Goal: Task Accomplishment & Management: Use online tool/utility

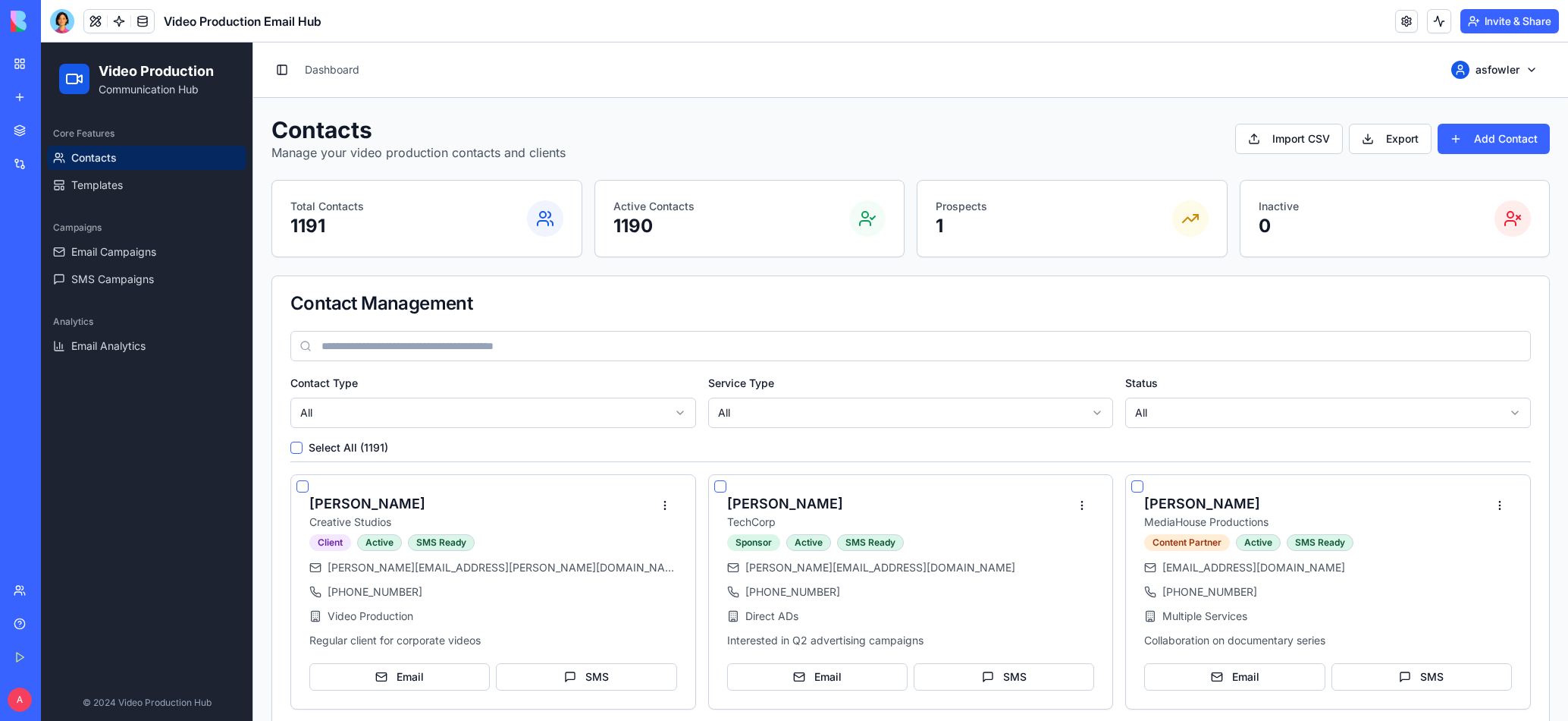
click at [56, 65] on div "My Workspace" at bounding box center [46, 64] width 20 height 15
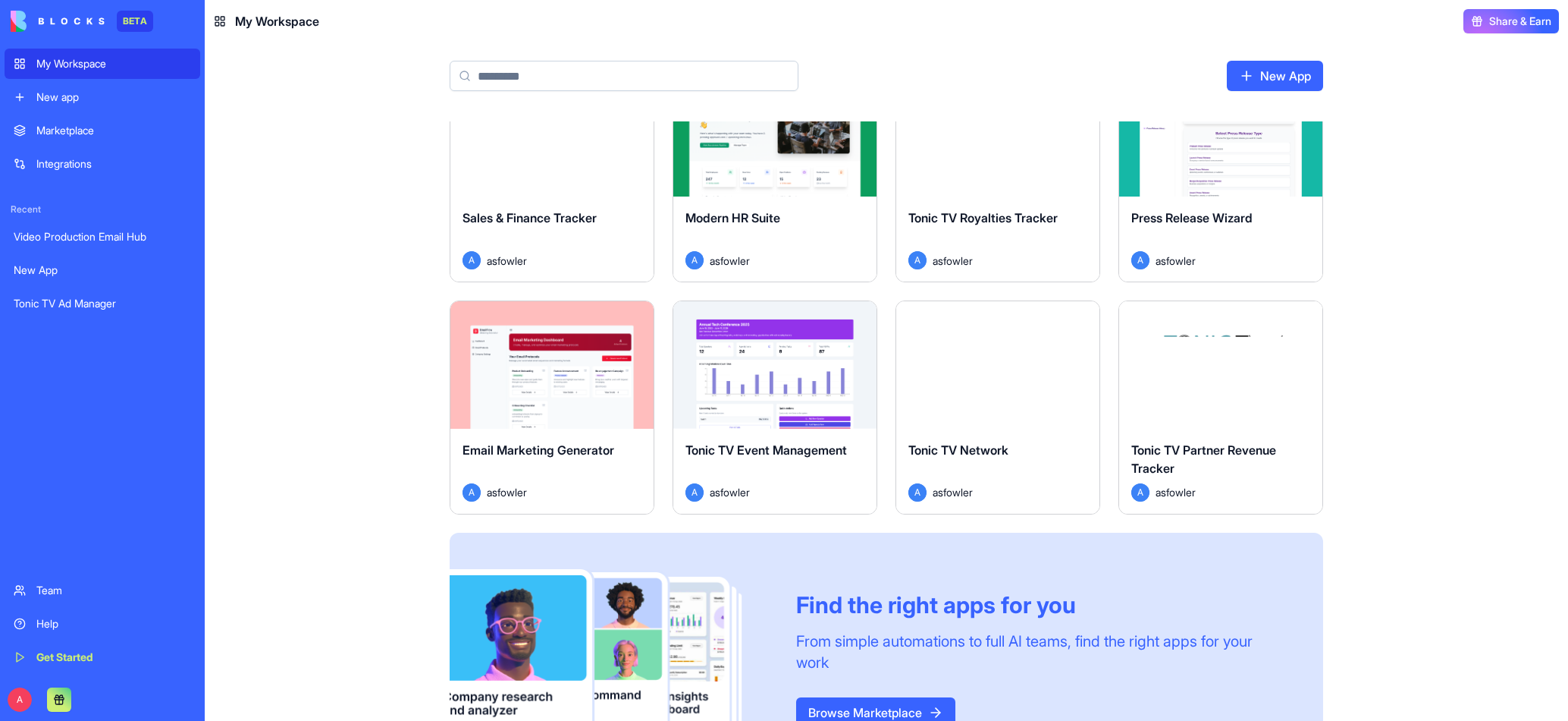
scroll to position [827, 0]
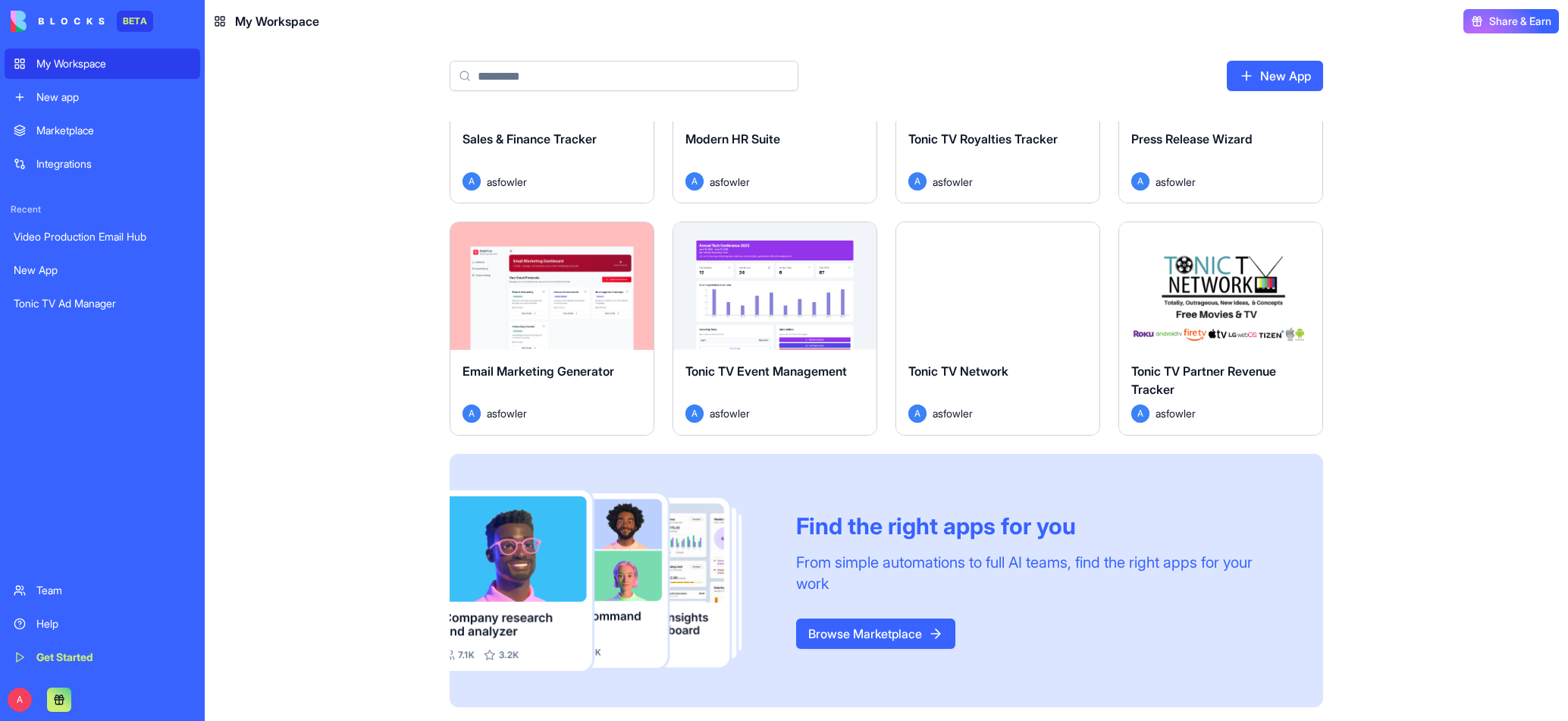
click at [1218, 351] on div "Tonic TV Partner Revenue Tracker A asfowler" at bounding box center [1221, 392] width 204 height 85
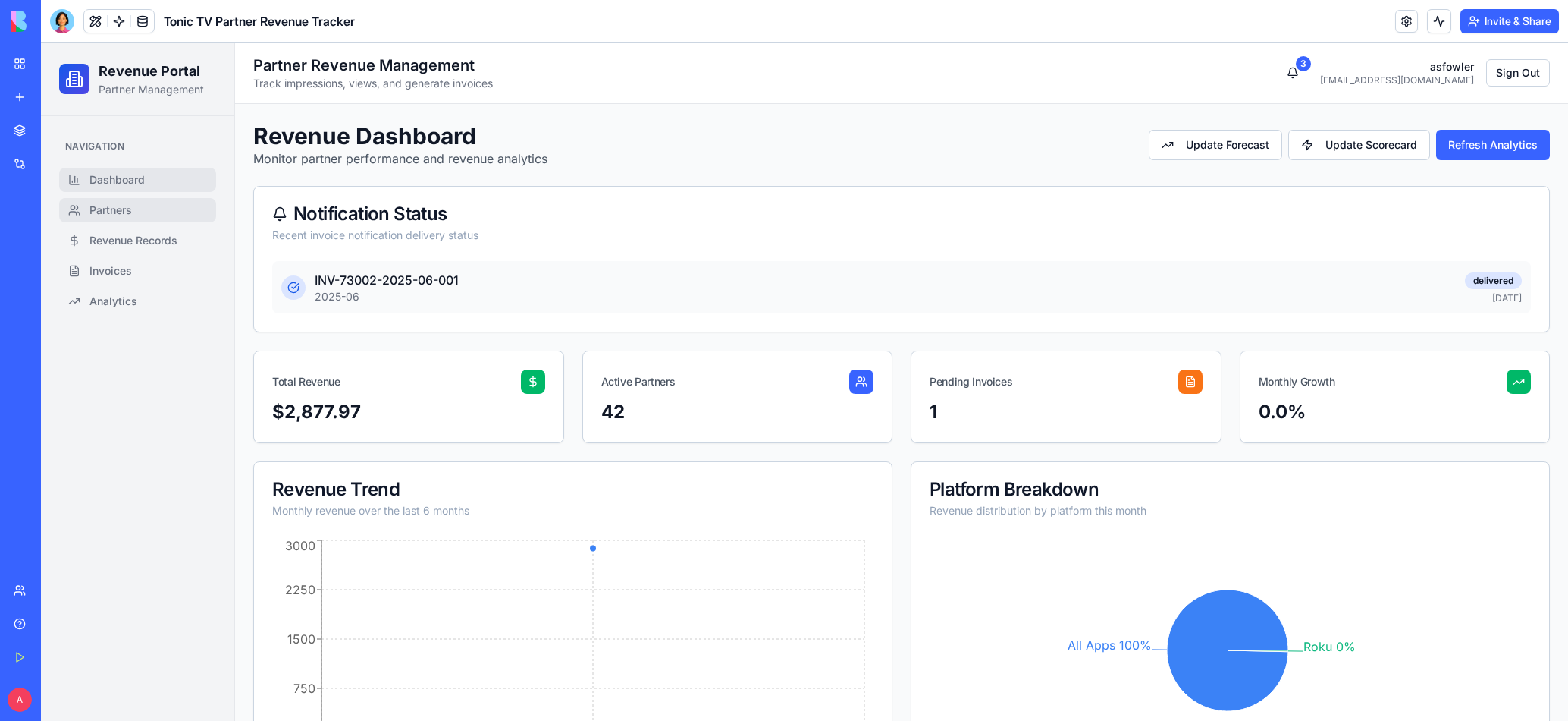
click at [134, 206] on link "Partners" at bounding box center [138, 210] width 157 height 24
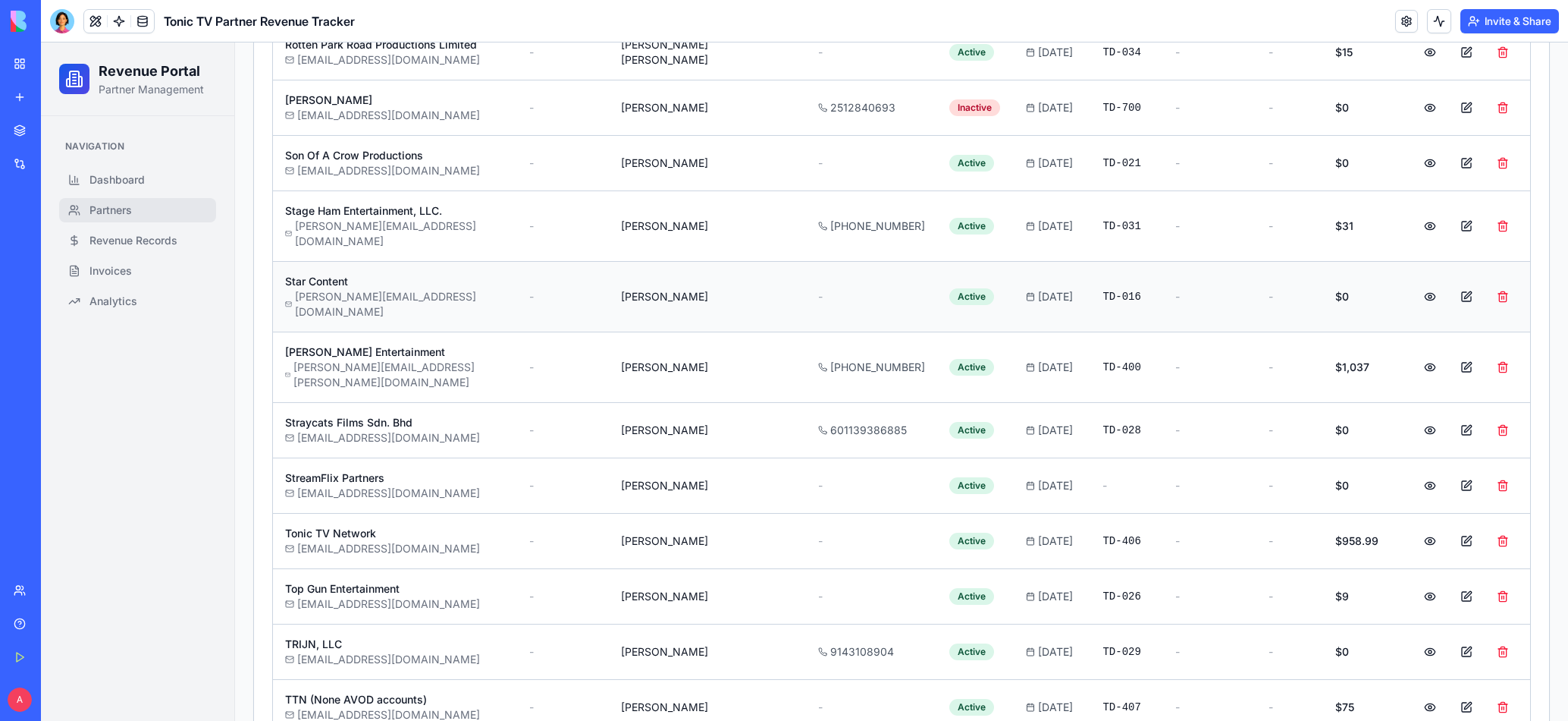
scroll to position [2099, 0]
drag, startPoint x: 1111, startPoint y: 121, endPoint x: 1054, endPoint y: 119, distance: 57.0
click at [1091, 136] on td "TD-021" at bounding box center [1127, 163] width 73 height 55
copy span "TD-021"
